Goal: Task Accomplishment & Management: Complete application form

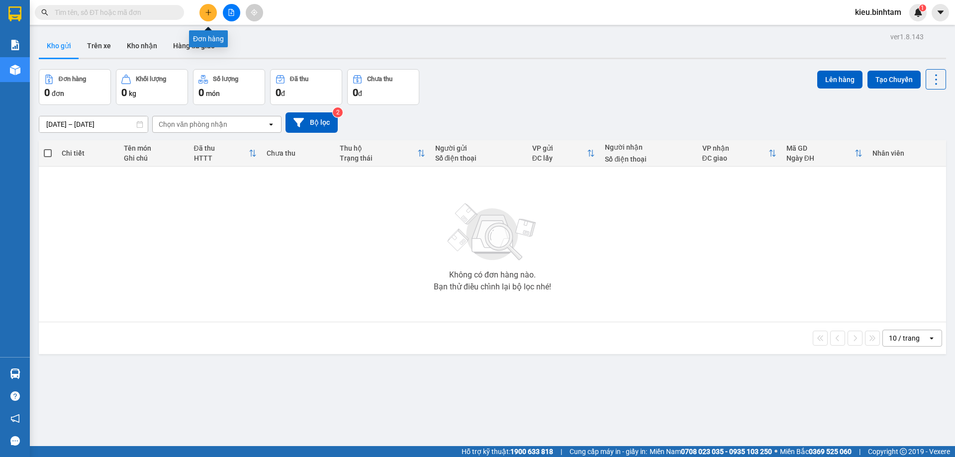
click at [212, 8] on button at bounding box center [207, 12] width 17 height 17
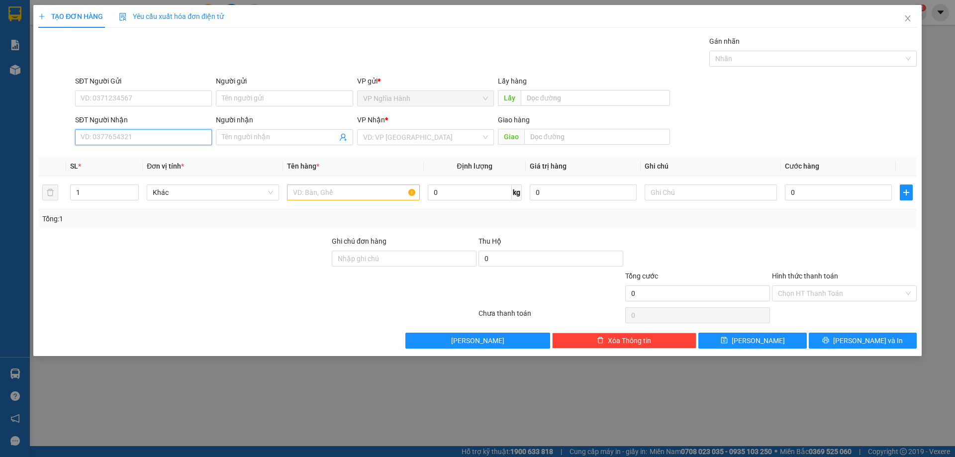
click at [102, 140] on input "SĐT Người Nhận" at bounding box center [143, 137] width 137 height 16
type input "0979716046"
drag, startPoint x: 124, startPoint y: 150, endPoint x: 151, endPoint y: 147, distance: 27.0
click at [127, 150] on div "0979716046" at bounding box center [143, 157] width 137 height 16
type input "AN SUONG"
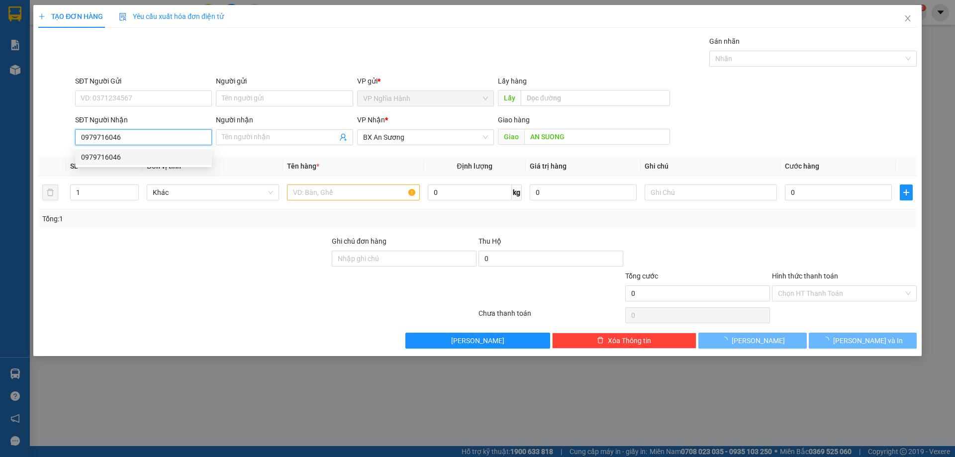
type input "150.000"
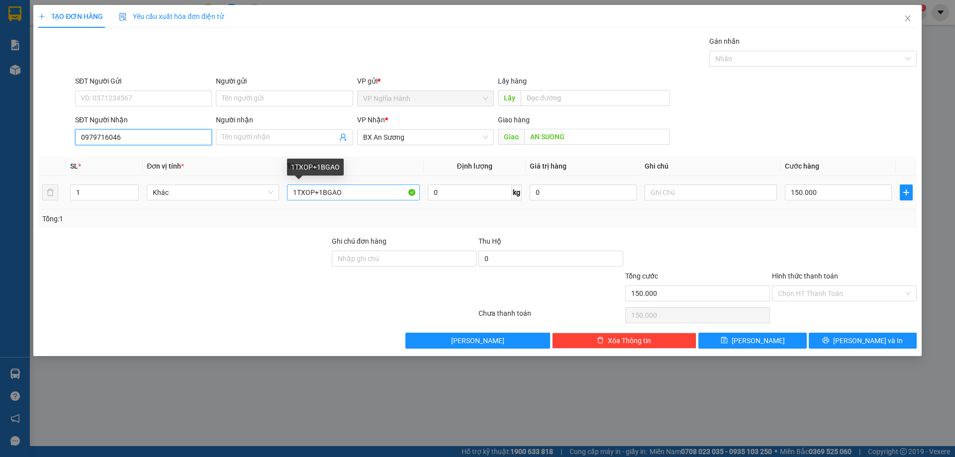
type input "0979716046"
drag, startPoint x: 319, startPoint y: 192, endPoint x: 394, endPoint y: 211, distance: 77.6
click at [382, 198] on input "1TXOP+1BGAO" at bounding box center [353, 193] width 132 height 16
type input "1TXOP+"
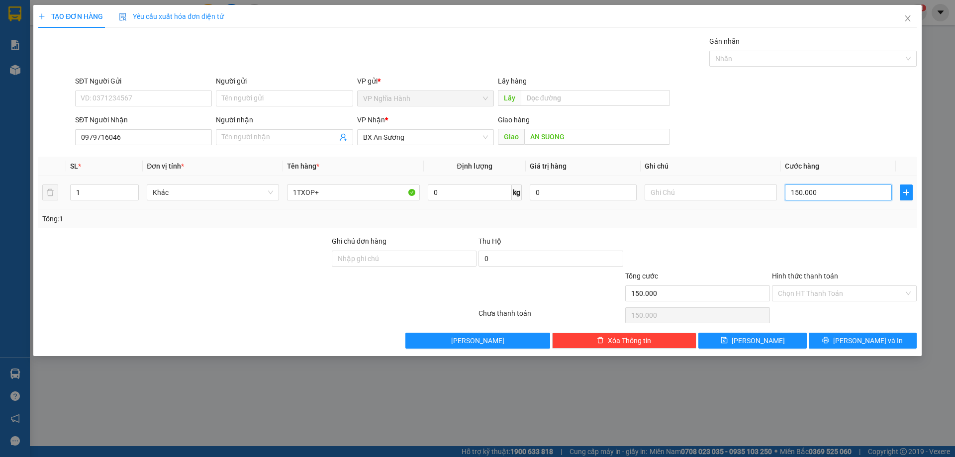
click at [819, 196] on input "150.000" at bounding box center [838, 193] width 107 height 16
type input "8"
type input "80"
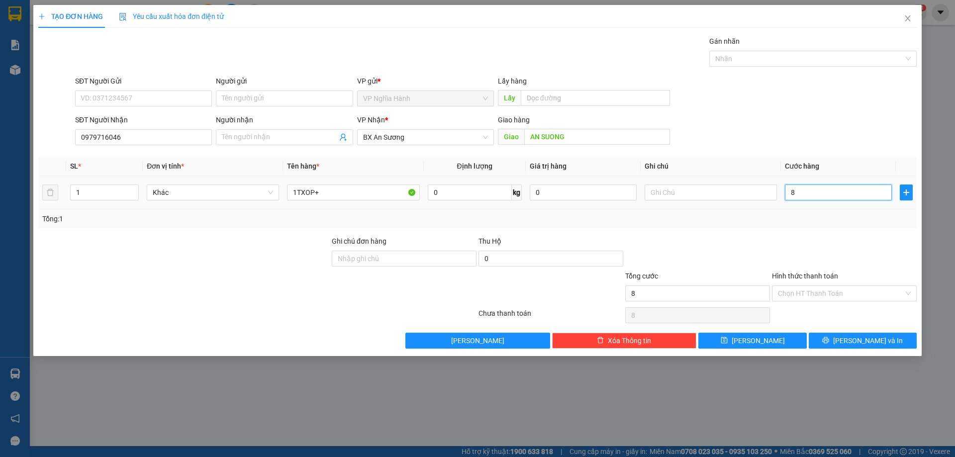
type input "80"
type input "80.000"
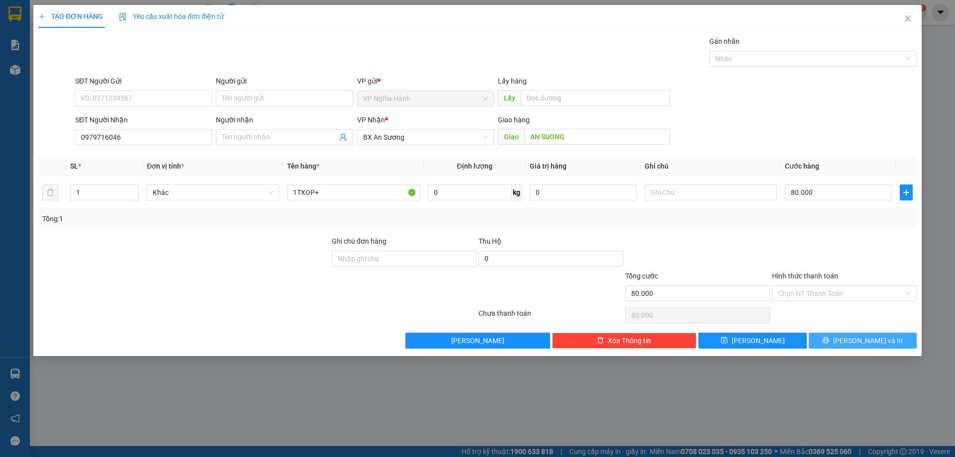
click at [816, 341] on button "[PERSON_NAME] và In" at bounding box center [863, 341] width 108 height 16
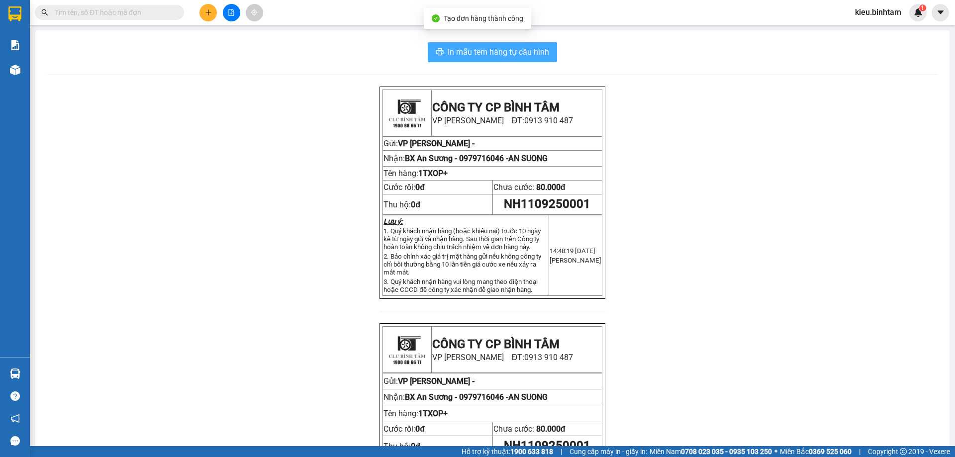
click at [522, 48] on span "In mẫu tem hàng tự cấu hình" at bounding box center [498, 52] width 101 height 12
click at [212, 11] on button at bounding box center [207, 12] width 17 height 17
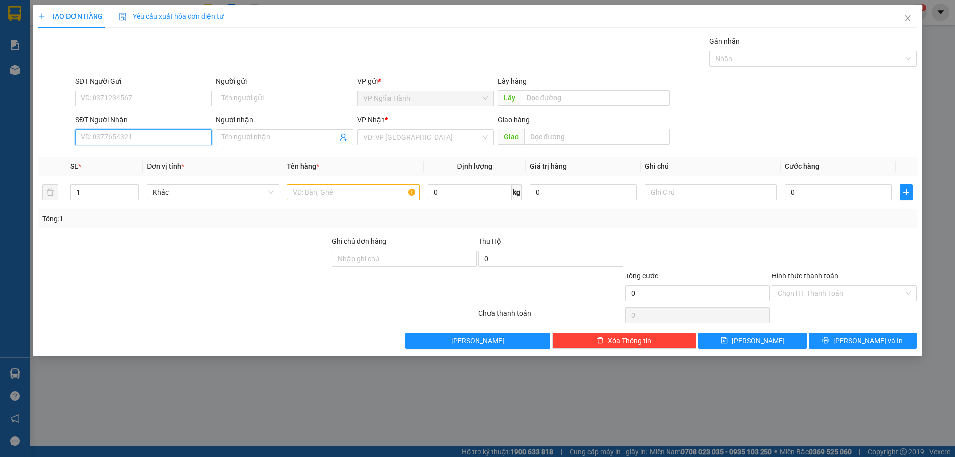
click at [141, 140] on input "SĐT Người Nhận" at bounding box center [143, 137] width 137 height 16
type input "0966278091"
click at [119, 158] on div "0966278091" at bounding box center [143, 157] width 125 height 11
type input "160.000"
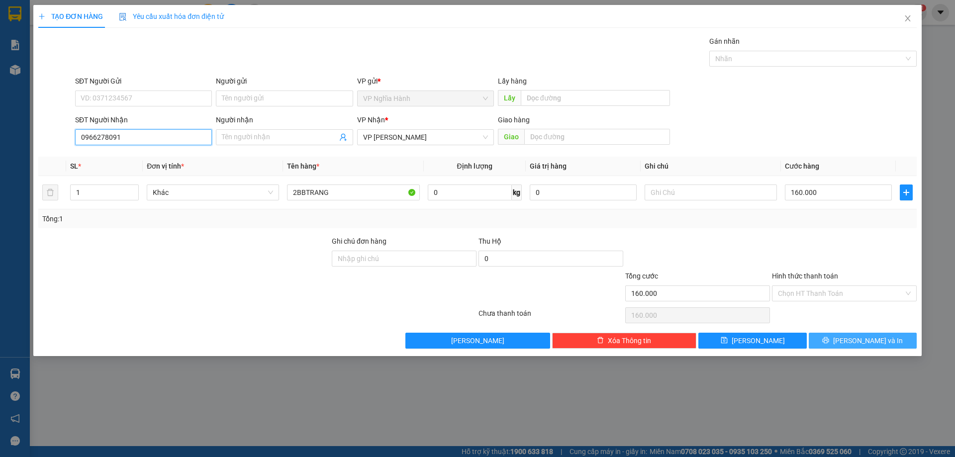
type input "0966278091"
click at [859, 340] on span "[PERSON_NAME] và In" at bounding box center [868, 340] width 70 height 11
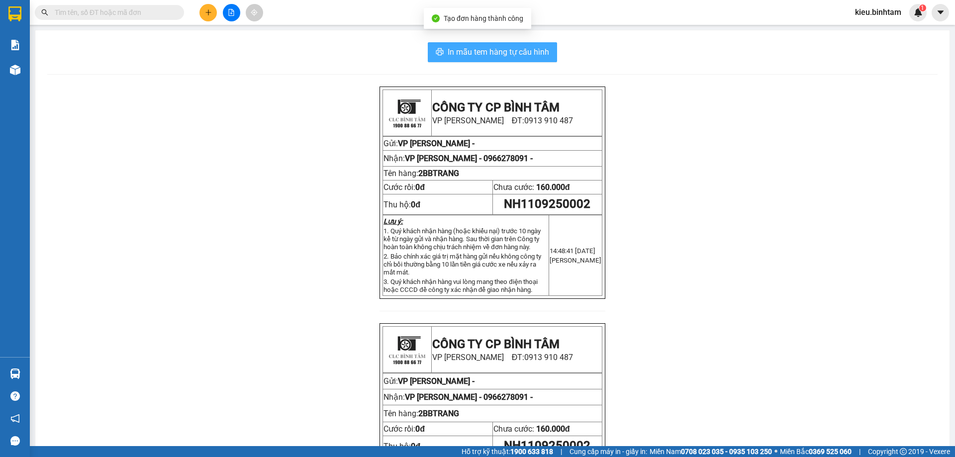
click at [513, 62] on button "In mẫu tem hàng tự cấu hình" at bounding box center [492, 52] width 129 height 20
click at [527, 51] on span "In mẫu tem hàng tự cấu hình" at bounding box center [498, 52] width 101 height 12
